Goal: Task Accomplishment & Management: Manage account settings

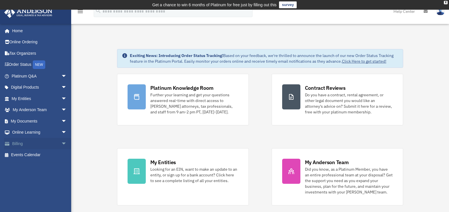
click at [36, 140] on link "Billing arrow_drop_down" at bounding box center [40, 143] width 72 height 11
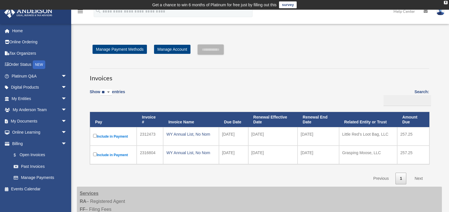
click at [112, 93] on select "** ** ** ***" at bounding box center [106, 92] width 12 height 7
select select "***"
click at [101, 89] on select "** ** ** ***" at bounding box center [106, 92] width 12 height 7
click at [422, 177] on link "Next" at bounding box center [418, 179] width 17 height 12
click at [321, 89] on div "Show ** ** ** *** entries Search: Pay Invoice # Invoice Name Due Date Renewal E…" at bounding box center [260, 134] width 340 height 99
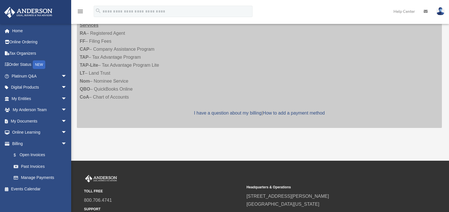
scroll to position [171, 0]
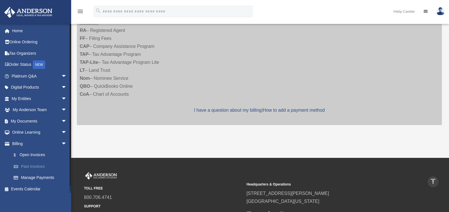
click at [42, 165] on link "Past Invoices" at bounding box center [42, 166] width 68 height 11
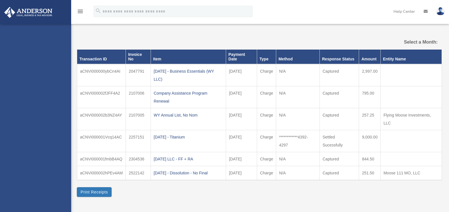
select select
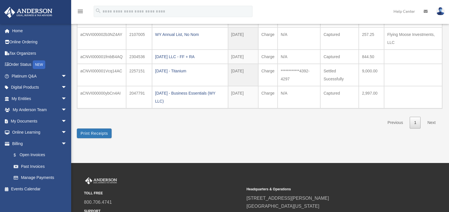
scroll to position [114, 0]
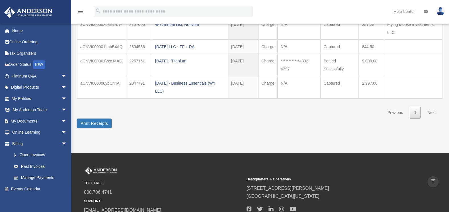
click at [434, 114] on link "Next" at bounding box center [431, 113] width 17 height 12
click at [434, 113] on link "Next" at bounding box center [431, 113] width 17 height 12
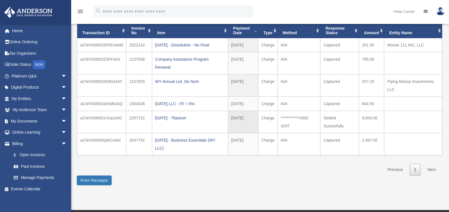
scroll to position [28, 0]
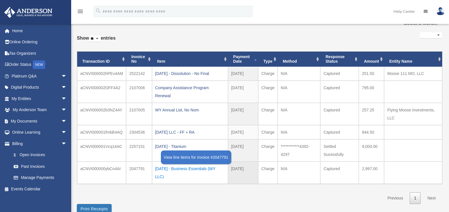
click at [201, 167] on div "[DATE] - Business Essentials (WY LLC)" at bounding box center [190, 173] width 70 height 16
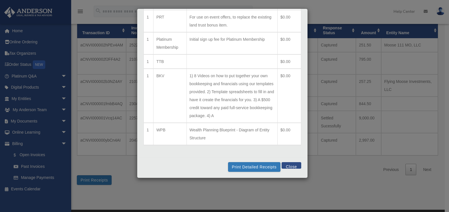
scroll to position [259, 0]
click at [244, 166] on button "Print Detailed Receipts" at bounding box center [254, 167] width 52 height 10
click at [286, 164] on button "Close" at bounding box center [292, 165] width 20 height 7
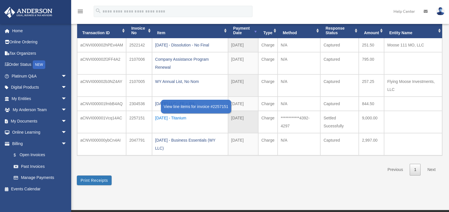
click at [181, 116] on div "[DATE] - Titanium" at bounding box center [190, 118] width 70 height 8
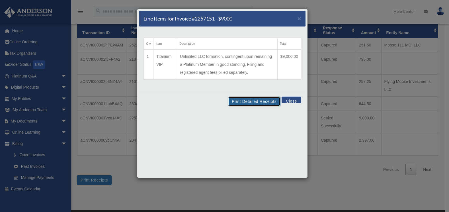
click at [241, 101] on button "Print Detailed Receipts" at bounding box center [254, 102] width 52 height 10
click at [298, 19] on span "×" at bounding box center [300, 18] width 4 height 7
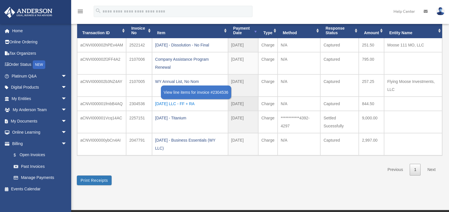
click at [175, 103] on div "[DATE] LLC - FF + RA" at bounding box center [190, 104] width 70 height 8
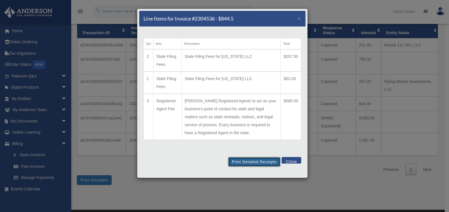
click at [256, 160] on button "Print Detailed Receipts" at bounding box center [254, 162] width 52 height 10
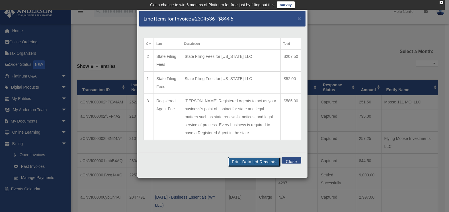
drag, startPoint x: 254, startPoint y: 163, endPoint x: 81, endPoint y: 179, distance: 173.7
click at [255, 163] on button "Print Detailed Receipts" at bounding box center [254, 162] width 52 height 10
click at [289, 161] on button "Close" at bounding box center [292, 160] width 20 height 7
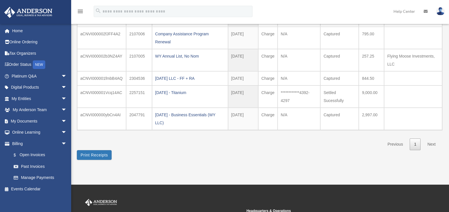
scroll to position [85, 0]
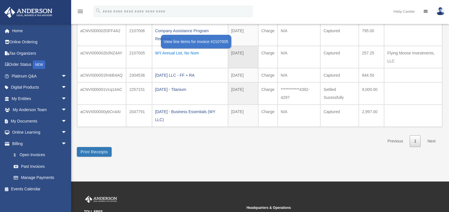
click at [169, 55] on div "WY Annual List, No Nom" at bounding box center [190, 53] width 70 height 8
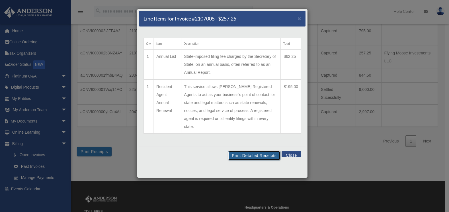
click at [248, 151] on button "Print Detailed Receipts" at bounding box center [254, 156] width 52 height 10
click at [299, 19] on span "×" at bounding box center [300, 18] width 4 height 7
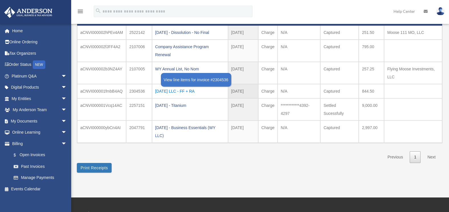
scroll to position [57, 0]
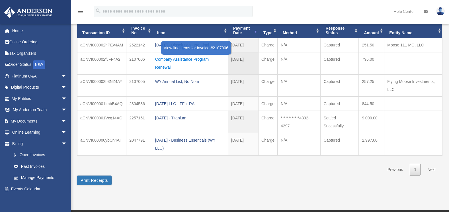
click at [162, 64] on div "Company Assistance Program Renewal" at bounding box center [190, 63] width 70 height 16
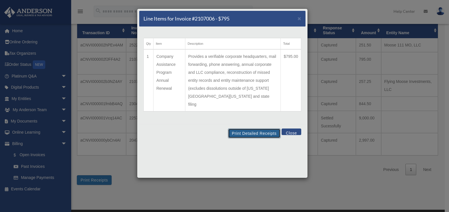
click at [260, 128] on button "Print Detailed Receipts" at bounding box center [254, 133] width 52 height 10
click at [255, 128] on button "Print Detailed Receipts" at bounding box center [254, 133] width 52 height 10
click at [256, 128] on button "Print Detailed Receipts" at bounding box center [254, 133] width 52 height 10
click at [290, 128] on button "Close" at bounding box center [292, 131] width 20 height 7
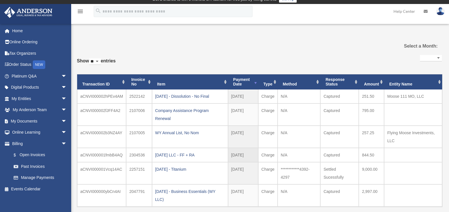
scroll to position [0, 0]
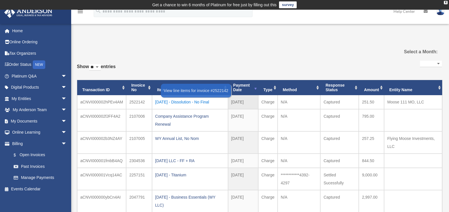
click at [187, 102] on div "[DATE] - Dissolution - No Final" at bounding box center [190, 102] width 70 height 8
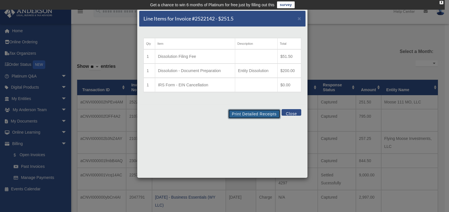
click at [257, 114] on button "Print Detailed Receipts" at bounding box center [254, 114] width 52 height 10
click at [266, 114] on button "Print Detailed Receipts" at bounding box center [254, 114] width 52 height 10
click at [295, 111] on button "Close" at bounding box center [292, 112] width 20 height 7
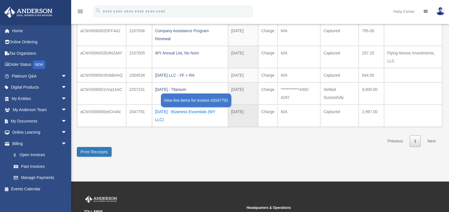
scroll to position [57, 0]
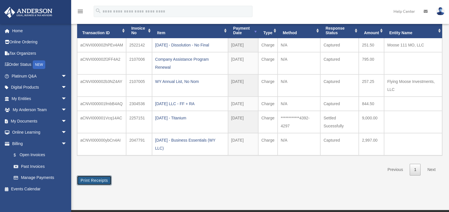
click at [99, 182] on button "Print Receipts" at bounding box center [94, 180] width 35 height 10
click at [340, 207] on div "Past Invoices [EMAIL_ADDRESS][DOMAIN_NAME] Sign Out [EMAIL_ADDRESS][DOMAIN_NAME…" at bounding box center [224, 81] width 449 height 257
